Goal: Information Seeking & Learning: Learn about a topic

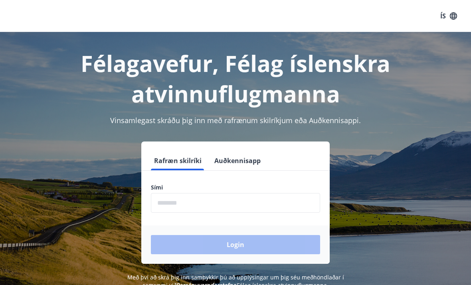
click at [172, 203] on input "phone" at bounding box center [235, 203] width 169 height 20
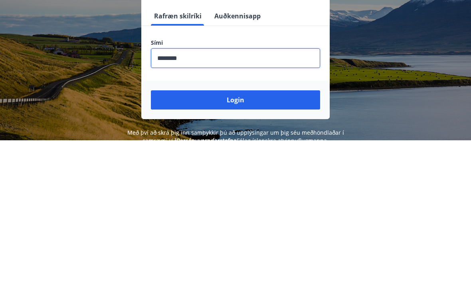
type input "********"
click at [271, 235] on button "Login" at bounding box center [235, 244] width 169 height 19
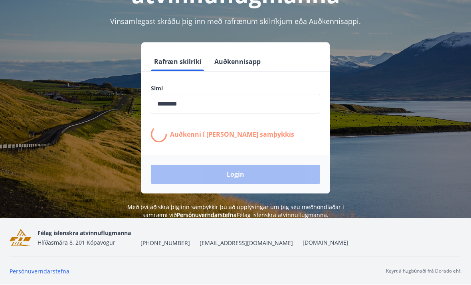
click at [233, 52] on button "Auðkennisapp" at bounding box center [237, 61] width 53 height 19
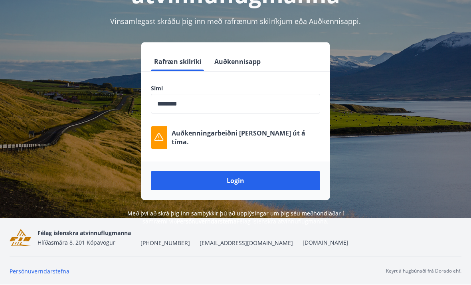
click at [247, 52] on button "Auðkennisapp" at bounding box center [237, 61] width 53 height 19
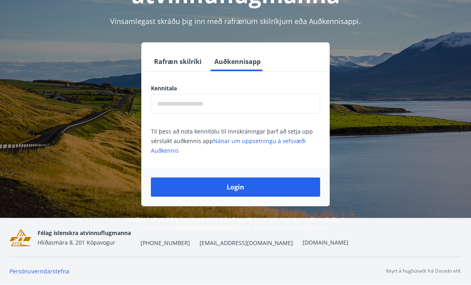
click at [245, 94] on input "text" at bounding box center [235, 104] width 169 height 20
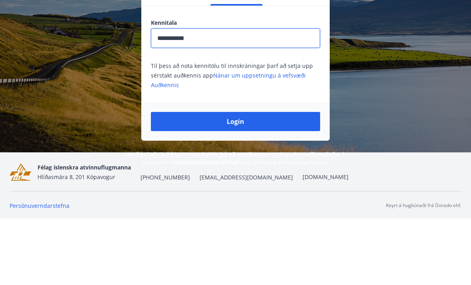
type input "**********"
click at [259, 177] on button "Login" at bounding box center [235, 186] width 169 height 19
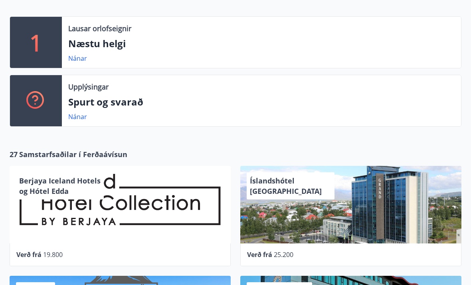
scroll to position [171, 0]
click at [40, 152] on span "Samstarfsaðilar í Ferðaávísun" at bounding box center [73, 154] width 108 height 10
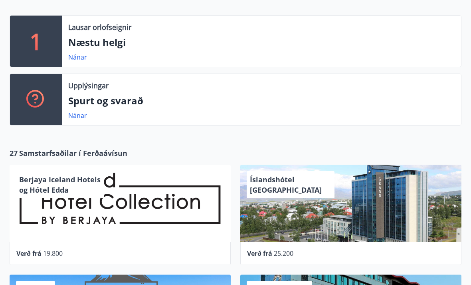
scroll to position [172, 0]
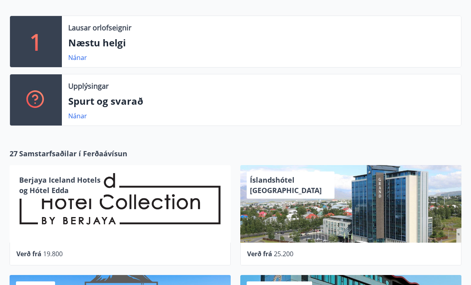
click at [88, 102] on p "Spurt og svarað" at bounding box center [261, 101] width 386 height 14
click at [73, 120] on link "Nánar" at bounding box center [77, 115] width 19 height 9
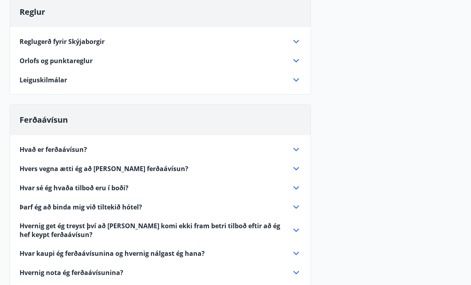
scroll to position [194, 0]
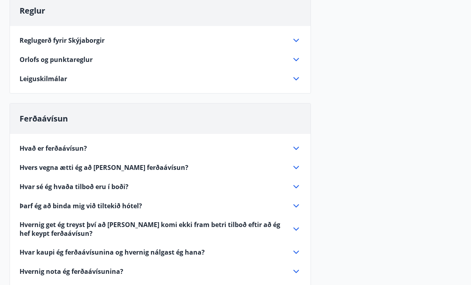
click at [297, 144] on icon at bounding box center [296, 149] width 10 height 10
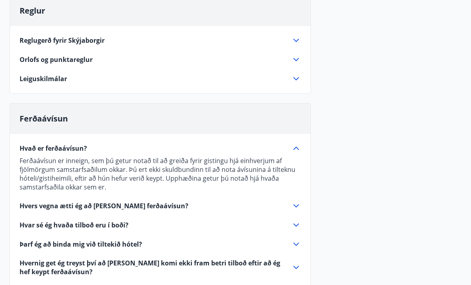
click at [295, 139] on div "Hvað er ferðaávísun? Ferðaávísun er inneign, sem þú getur notað til að greiða f…" at bounding box center [160, 266] width 301 height 265
click at [296, 145] on icon at bounding box center [296, 148] width 10 height 10
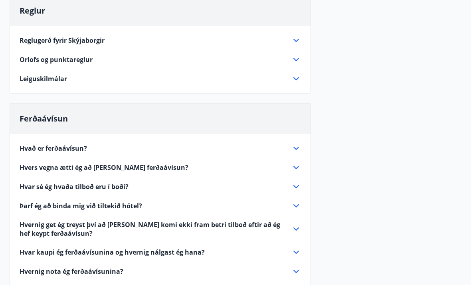
click at [299, 165] on icon at bounding box center [296, 167] width 10 height 10
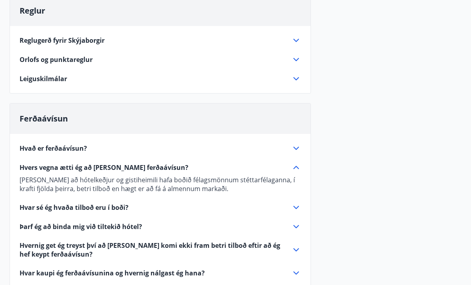
click at [297, 168] on icon at bounding box center [296, 167] width 10 height 10
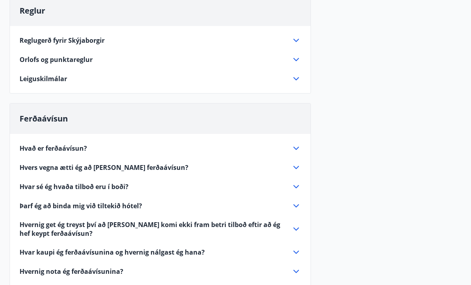
click at [296, 198] on div "Hvað er ferðaávísun? Ferðaávísun er inneign, sem þú getur notað til að greiða f…" at bounding box center [160, 247] width 301 height 227
click at [297, 202] on icon at bounding box center [296, 206] width 10 height 10
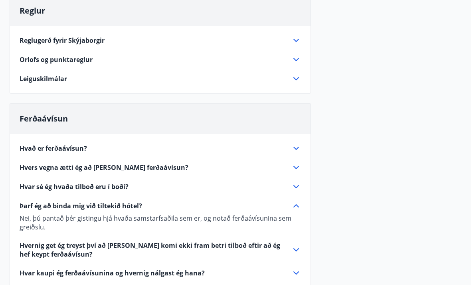
click at [300, 205] on icon at bounding box center [296, 206] width 10 height 10
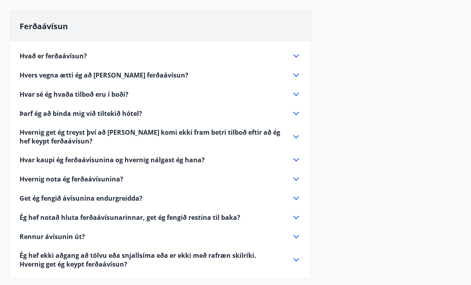
scroll to position [287, 0]
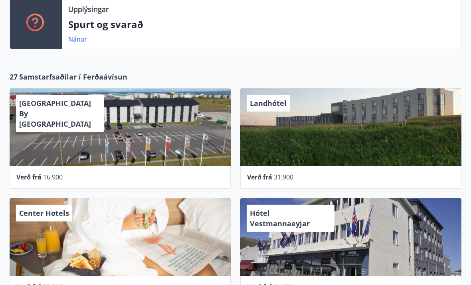
scroll to position [248, 0]
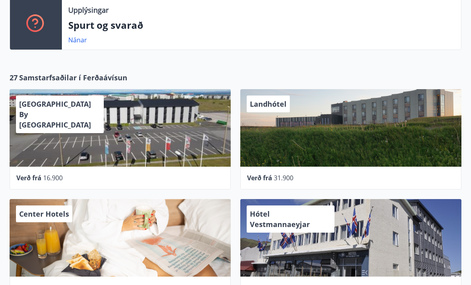
click at [35, 78] on span "Samstarfsaðilar í Ferðaávísun" at bounding box center [73, 77] width 108 height 10
click at [58, 84] on div "Konvin Hotel By Keflavik Airport Verð frá 16.900" at bounding box center [115, 134] width 231 height 110
click at [58, 83] on div "Konvin Hotel By Keflavik Airport Verð frá 16.900" at bounding box center [115, 134] width 231 height 110
click at [22, 81] on div "Konvin Hotel By Keflavik Airport Verð frá 16.900" at bounding box center [115, 134] width 231 height 110
click at [67, 82] on div "Konvin Hotel By Keflavik Airport Verð frá 16.900" at bounding box center [115, 134] width 231 height 110
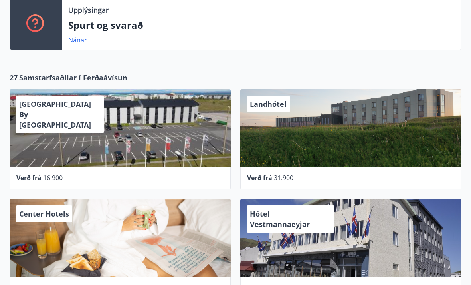
click at [78, 81] on div "Konvin Hotel By Keflavik Airport Verð frá 16.900" at bounding box center [115, 134] width 231 height 110
click at [34, 78] on span "Samstarfsaðilar í Ferðaávísun" at bounding box center [73, 77] width 108 height 10
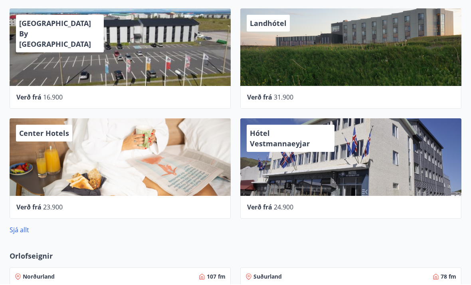
scroll to position [329, 0]
click at [17, 231] on link "Sjá allt" at bounding box center [20, 229] width 20 height 9
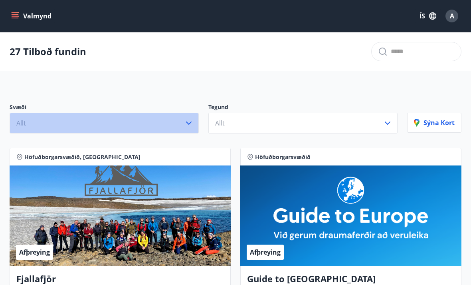
click at [191, 124] on icon "button" at bounding box center [189, 123] width 10 height 10
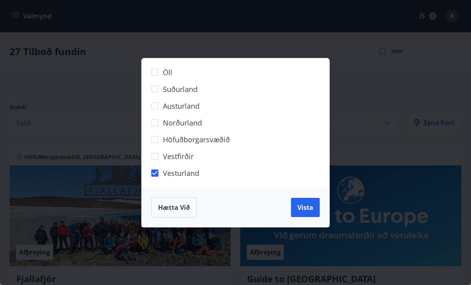
click at [301, 207] on span "Vista" at bounding box center [305, 207] width 16 height 9
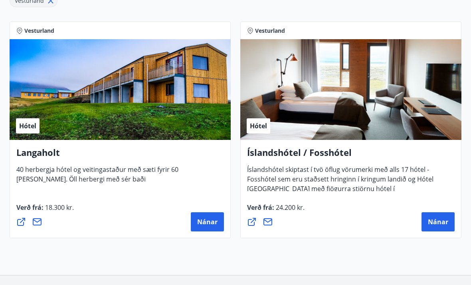
scroll to position [167, 0]
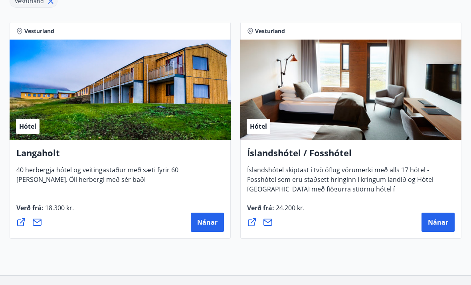
click at [441, 226] on span "Nánar" at bounding box center [438, 222] width 20 height 9
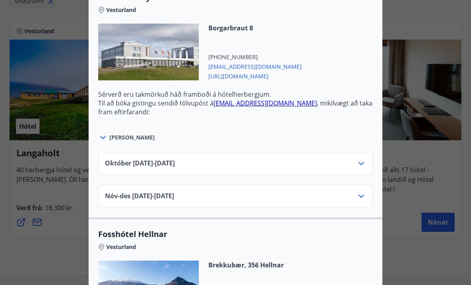
scroll to position [534, 0]
click at [362, 162] on icon at bounding box center [361, 164] width 10 height 10
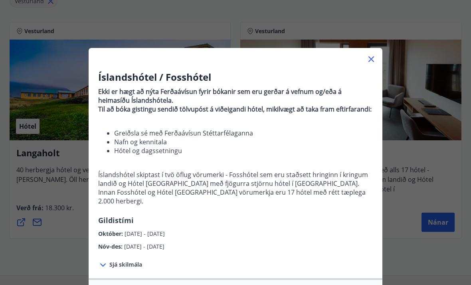
scroll to position [0, 0]
click at [375, 55] on icon at bounding box center [371, 59] width 10 height 10
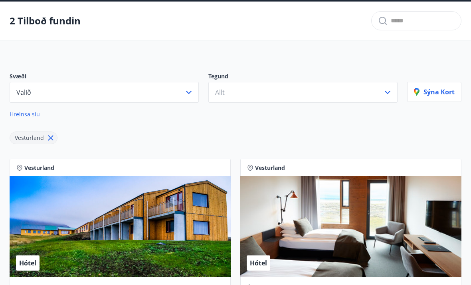
scroll to position [31, 0]
